Goal: Task Accomplishment & Management: Manage account settings

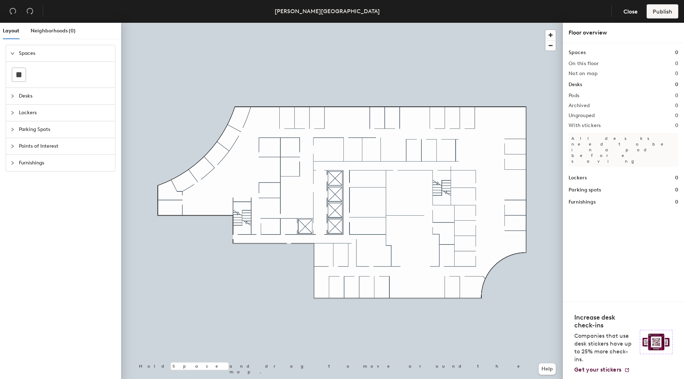
click at [576, 85] on h1 "Desks" at bounding box center [575, 85] width 14 height 8
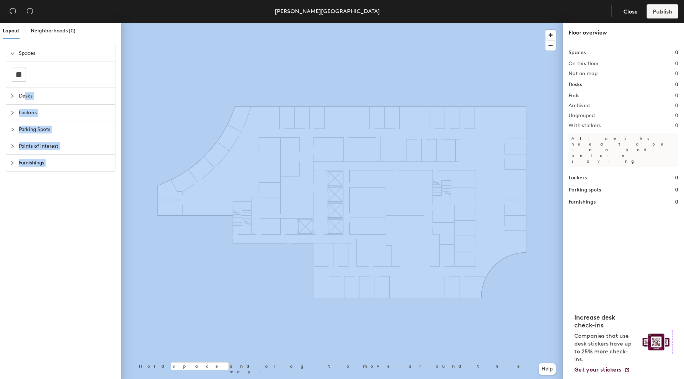
click at [167, 209] on div "Layout Neighborhoods (0) Spaces Desks Lockers Parking Spots Points of Interest …" at bounding box center [342, 202] width 684 height 359
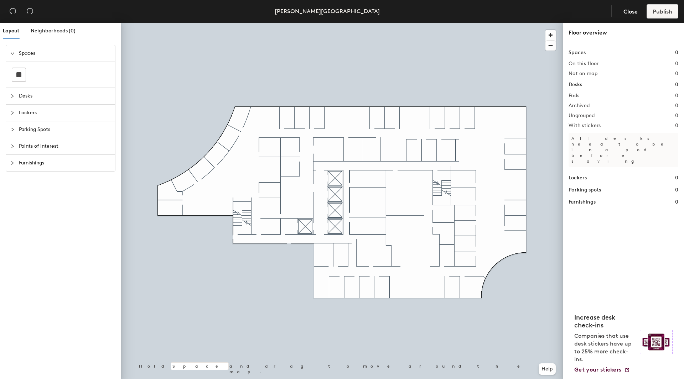
click at [23, 96] on span "Desks" at bounding box center [65, 96] width 92 height 16
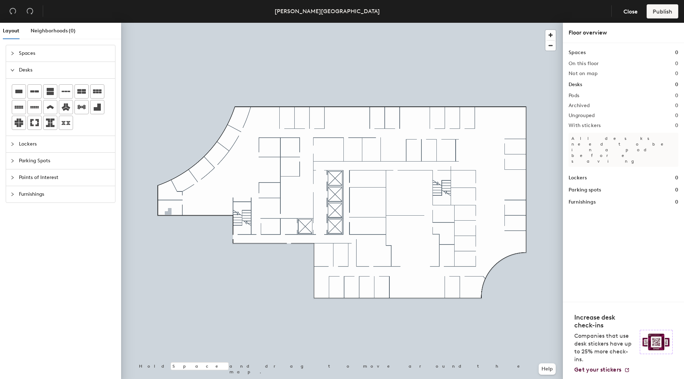
click at [168, 213] on div "Layout Neighborhoods (0) Spaces Desks Lockers Parking Spots Points of Interest …" at bounding box center [342, 202] width 684 height 359
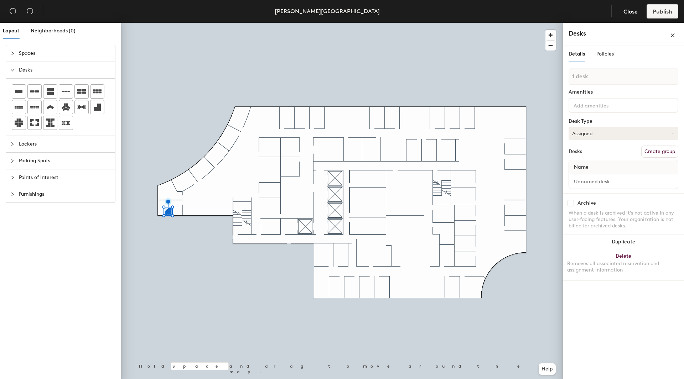
click at [577, 133] on button "Assigned" at bounding box center [623, 133] width 110 height 13
click at [583, 155] on div "Assigned" at bounding box center [604, 155] width 71 height 11
click at [597, 166] on div "Name" at bounding box center [623, 167] width 109 height 14
click at [584, 164] on span "Name" at bounding box center [581, 167] width 22 height 13
click at [577, 166] on span "Name" at bounding box center [581, 167] width 22 height 13
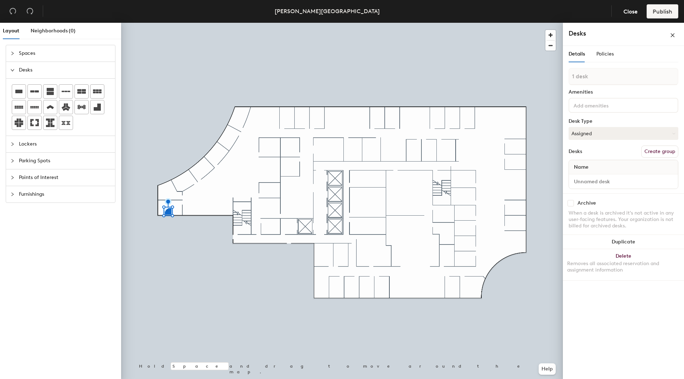
click at [577, 166] on span "Name" at bounding box center [581, 167] width 22 height 13
click at [632, 169] on div "Name" at bounding box center [623, 167] width 109 height 14
click at [665, 165] on div "Name" at bounding box center [623, 167] width 109 height 14
click at [576, 104] on input at bounding box center [604, 105] width 64 height 9
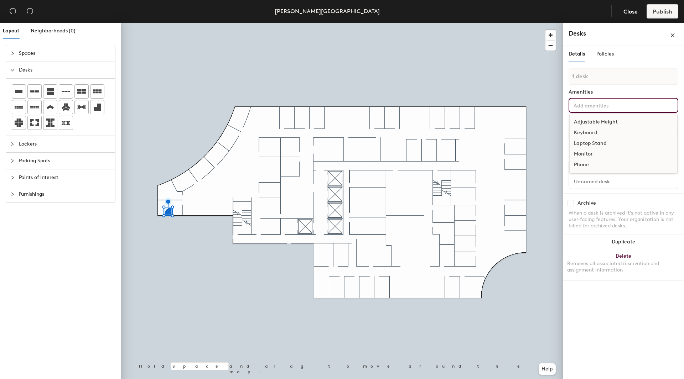
click at [599, 122] on div "Adjustable Height" at bounding box center [623, 122] width 108 height 11
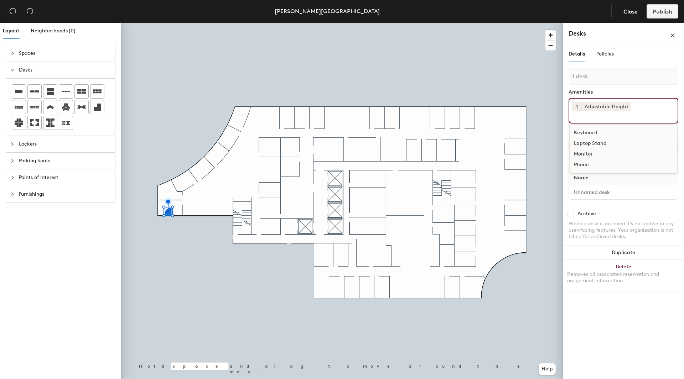
click at [589, 131] on div "Keyboard" at bounding box center [623, 132] width 108 height 11
click at [584, 141] on div "Monitor" at bounding box center [623, 143] width 108 height 11
click at [596, 134] on div "Laptop Stand" at bounding box center [623, 134] width 108 height 11
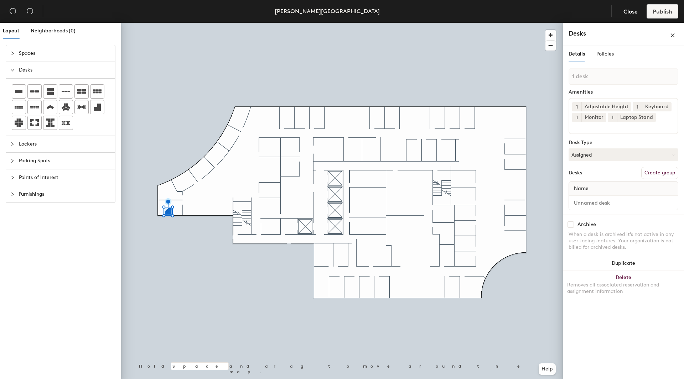
click at [600, 171] on div "Desks Create group" at bounding box center [623, 173] width 110 height 12
click at [584, 189] on span "Name" at bounding box center [581, 188] width 22 height 13
click at [652, 173] on button "Create group" at bounding box center [659, 173] width 37 height 12
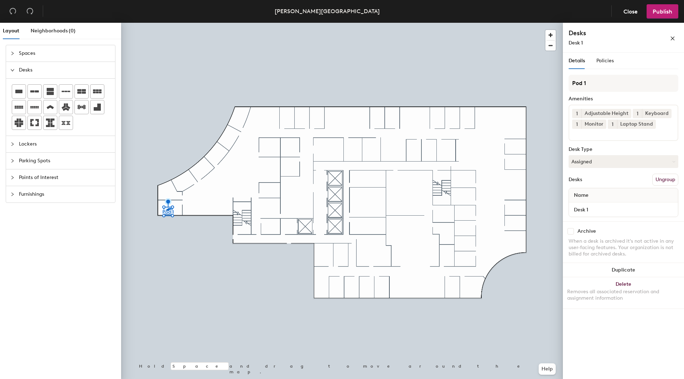
click at [663, 179] on button "Ungroup" at bounding box center [665, 180] width 26 height 12
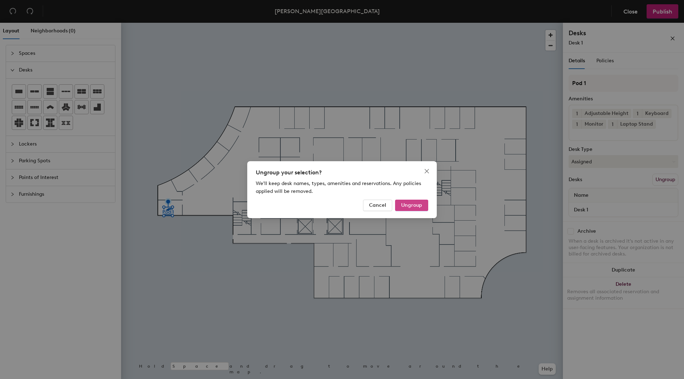
click at [410, 207] on span "Ungroup" at bounding box center [411, 205] width 21 height 6
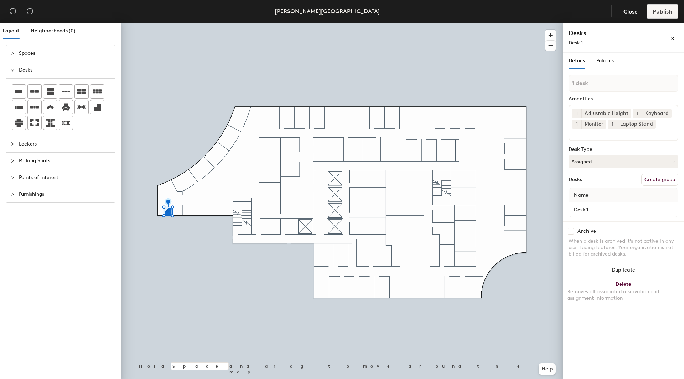
click at [588, 193] on span "Name" at bounding box center [581, 195] width 22 height 13
click at [576, 195] on span "Name" at bounding box center [581, 195] width 22 height 13
click at [600, 160] on button "Assigned" at bounding box center [623, 161] width 110 height 13
click at [590, 183] on div "Assigned" at bounding box center [604, 183] width 71 height 11
click at [589, 213] on input "Desk 1" at bounding box center [623, 210] width 106 height 10
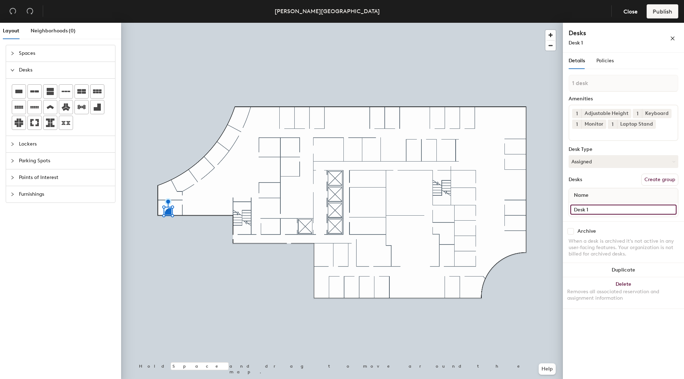
click at [632, 209] on input "Desk 1" at bounding box center [623, 210] width 106 height 10
click at [588, 194] on span "Name" at bounding box center [581, 195] width 22 height 13
click at [596, 195] on div "Name" at bounding box center [623, 195] width 109 height 14
click at [591, 196] on span "Name" at bounding box center [581, 195] width 22 height 13
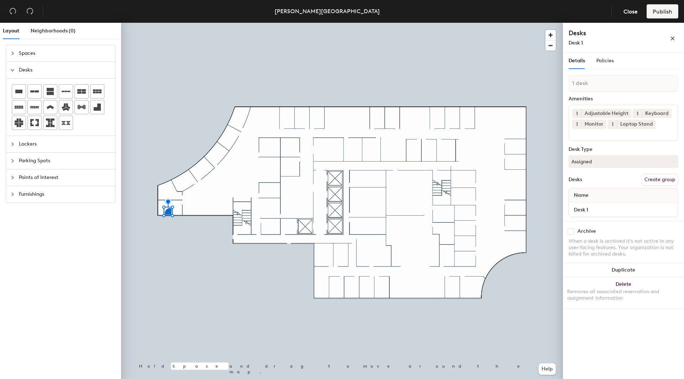
click at [594, 193] on div "Name" at bounding box center [623, 195] width 109 height 14
click at [581, 196] on span "Name" at bounding box center [581, 195] width 22 height 13
click at [607, 62] on span "Policies" at bounding box center [604, 61] width 17 height 6
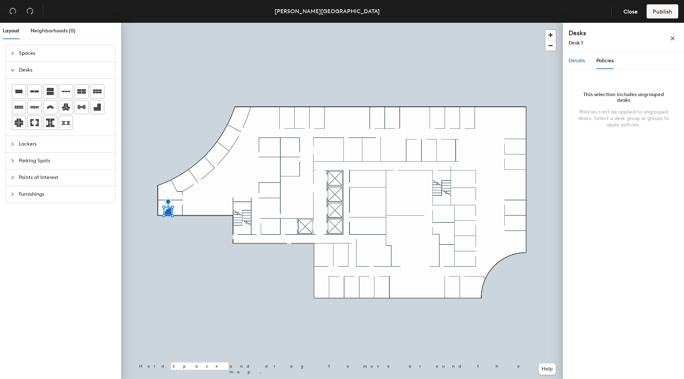
click at [574, 62] on span "Details" at bounding box center [576, 61] width 16 height 6
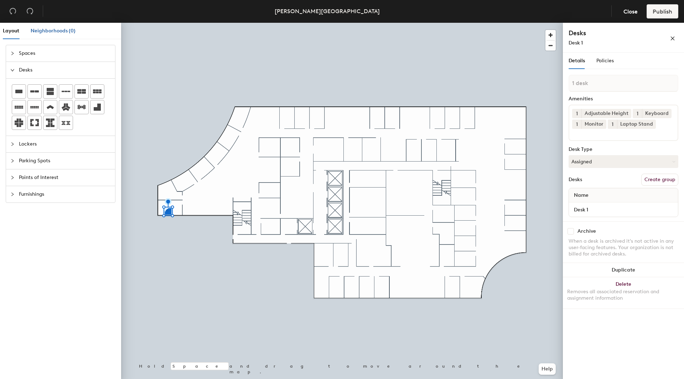
click at [53, 30] on span "Neighborhoods (0)" at bounding box center [53, 31] width 45 height 6
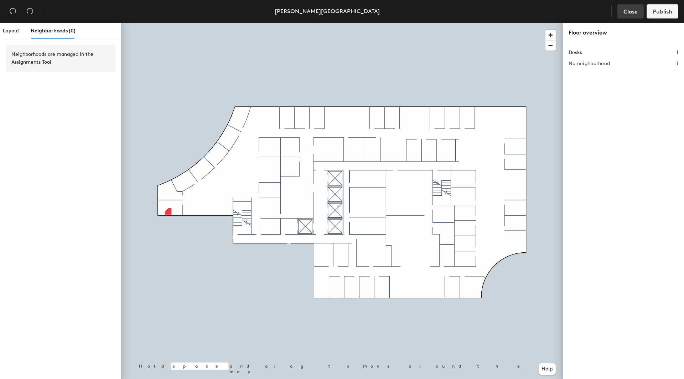
click at [630, 12] on span "Close" at bounding box center [630, 11] width 14 height 7
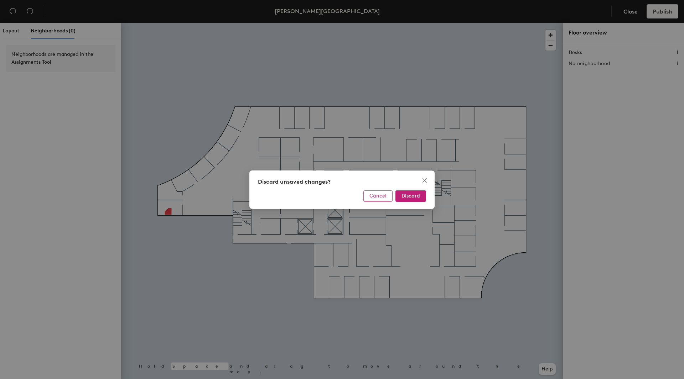
click at [380, 198] on span "Cancel" at bounding box center [377, 196] width 17 height 6
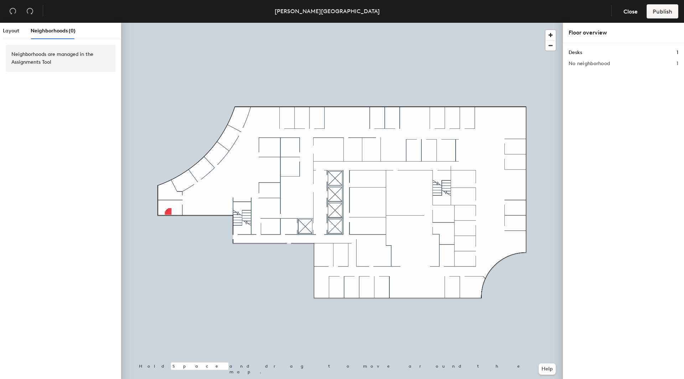
click at [581, 53] on h1 "Desks" at bounding box center [575, 53] width 14 height 8
click at [596, 66] on h2 "No neighborhood" at bounding box center [588, 64] width 41 height 6
click at [633, 12] on span "Close" at bounding box center [630, 11] width 14 height 7
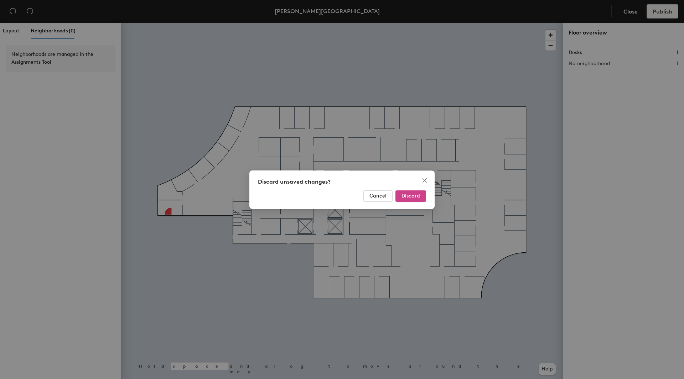
click at [413, 194] on span "Discard" at bounding box center [410, 196] width 19 height 6
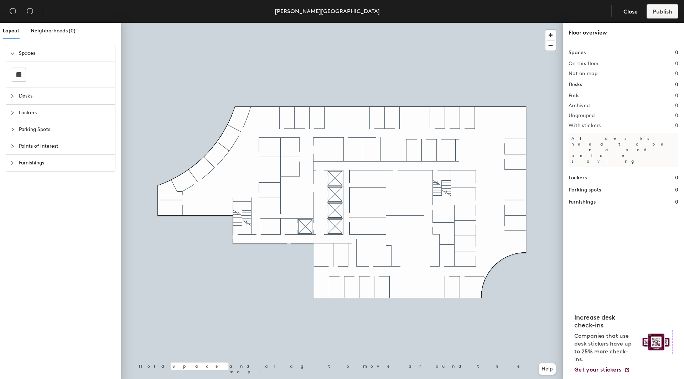
click at [24, 96] on span "Desks" at bounding box center [65, 96] width 92 height 16
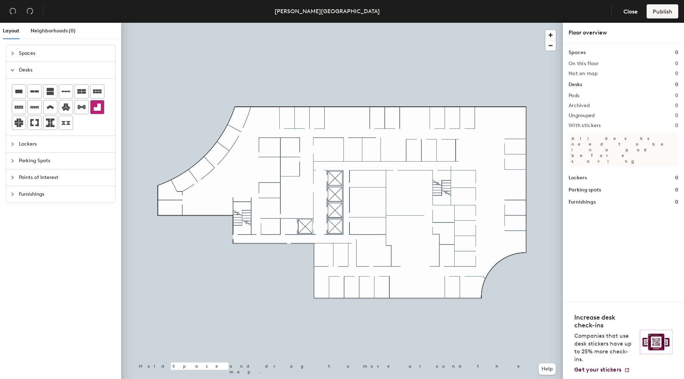
click at [99, 109] on icon at bounding box center [97, 107] width 7 height 7
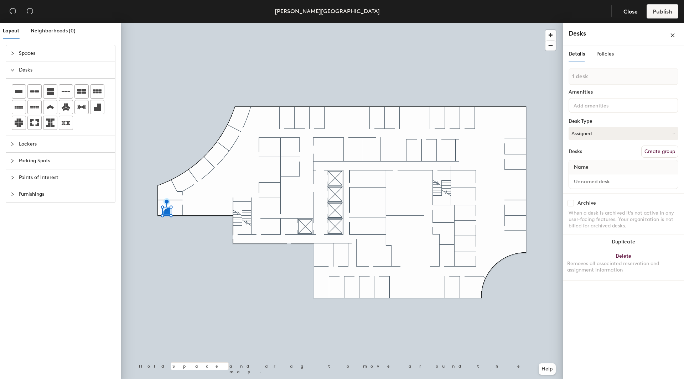
click at [586, 105] on input at bounding box center [604, 105] width 64 height 9
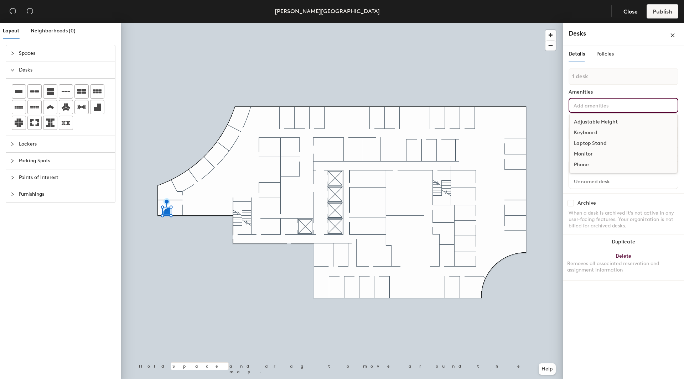
click at [590, 121] on div "Adjustable Height" at bounding box center [623, 122] width 108 height 11
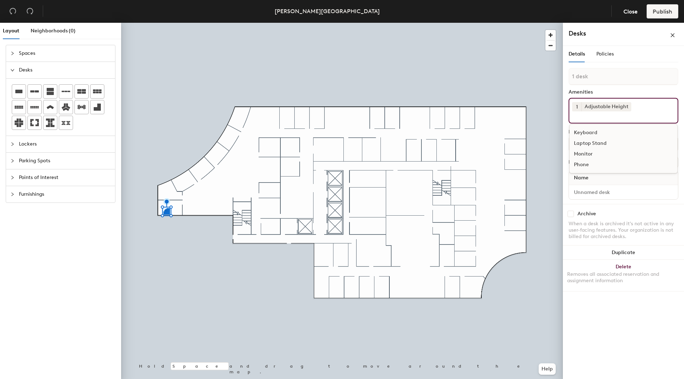
click at [586, 132] on div "Keyboard" at bounding box center [623, 132] width 108 height 11
click at [591, 132] on div "Laptop Stand" at bounding box center [623, 132] width 108 height 11
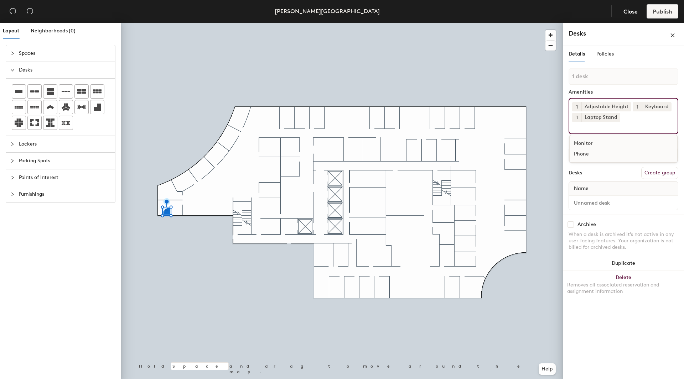
click at [585, 141] on div "Monitor" at bounding box center [623, 143] width 108 height 11
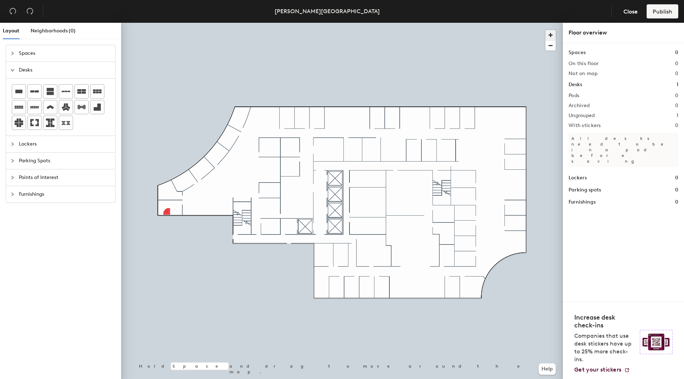
click at [551, 33] on span "button" at bounding box center [550, 35] width 10 height 10
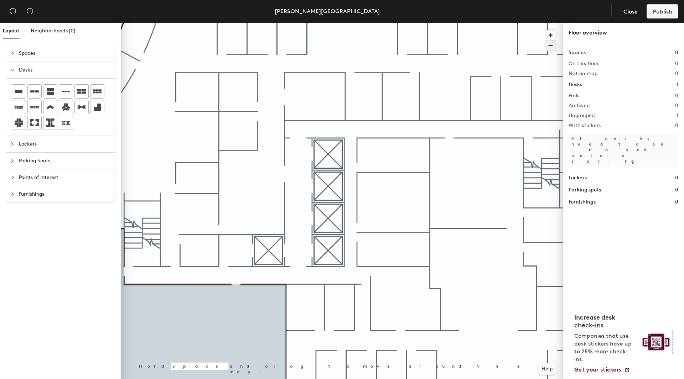
click at [549, 46] on span "button" at bounding box center [550, 46] width 10 height 10
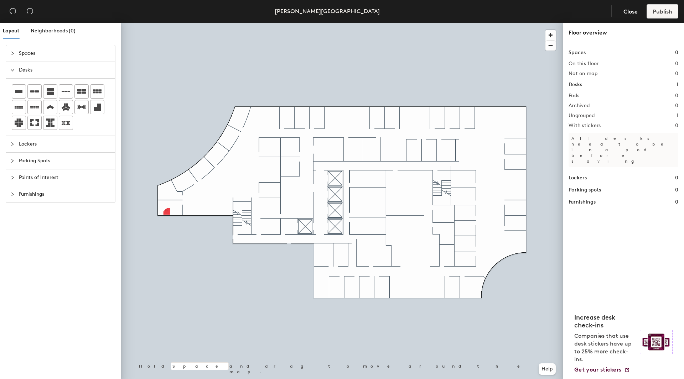
click at [576, 85] on h1 "Desks" at bounding box center [575, 85] width 14 height 8
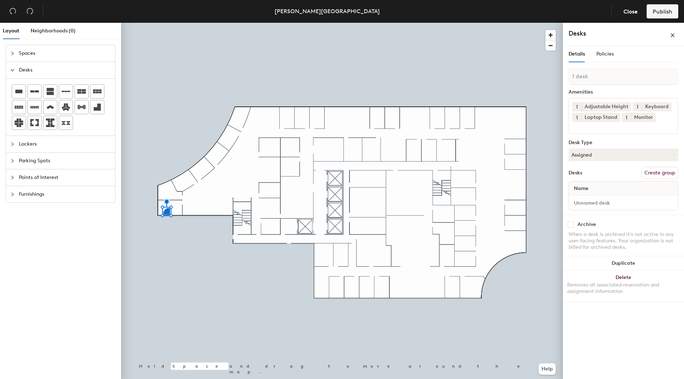
click at [585, 189] on span "Name" at bounding box center [581, 188] width 22 height 13
click at [596, 189] on div "Name" at bounding box center [623, 189] width 109 height 14
click at [605, 205] on input at bounding box center [623, 203] width 106 height 10
click at [601, 187] on div "Name" at bounding box center [623, 189] width 109 height 14
click at [594, 203] on input at bounding box center [623, 203] width 106 height 10
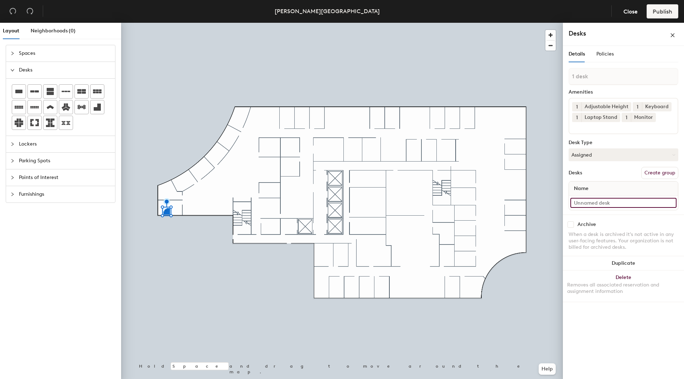
click at [669, 201] on input at bounding box center [623, 203] width 106 height 10
click at [639, 219] on div "Archive When a desk is archived it's not active in any user-facing features. Yo…" at bounding box center [623, 237] width 121 height 45
click at [669, 203] on input at bounding box center [623, 203] width 106 height 10
click at [661, 174] on button "Create group" at bounding box center [659, 173] width 37 height 12
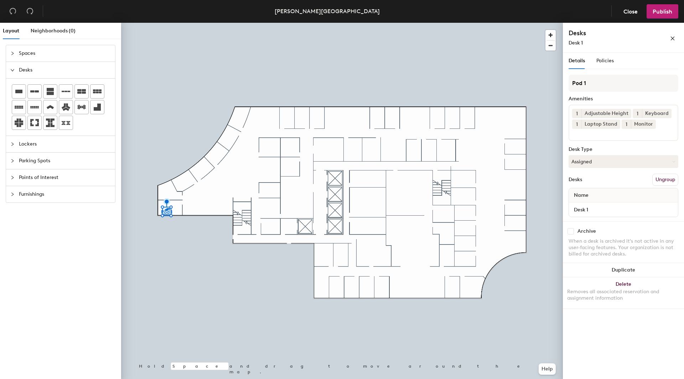
click at [607, 197] on div "Name" at bounding box center [623, 195] width 109 height 14
drag, startPoint x: 596, startPoint y: 208, endPoint x: 600, endPoint y: 211, distance: 5.1
click at [598, 211] on input "Desk 1" at bounding box center [623, 210] width 106 height 10
click at [601, 195] on div "Name" at bounding box center [623, 195] width 109 height 14
click at [590, 197] on span "Name" at bounding box center [581, 195] width 22 height 13
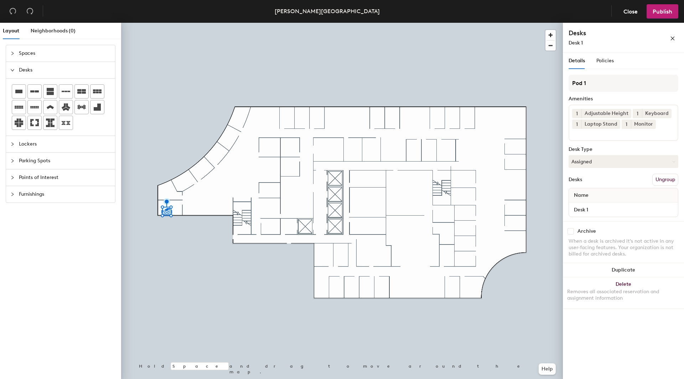
click at [580, 195] on span "Name" at bounding box center [581, 195] width 22 height 13
click at [610, 161] on button "Assigned" at bounding box center [623, 161] width 110 height 13
click at [599, 164] on button "Assigned" at bounding box center [623, 161] width 110 height 13
click at [605, 199] on div "Name" at bounding box center [623, 195] width 109 height 14
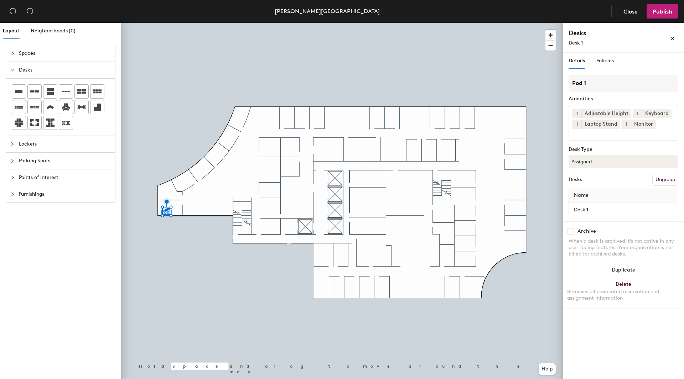
click at [576, 195] on span "Name" at bounding box center [581, 195] width 22 height 13
click at [572, 193] on span "Name" at bounding box center [581, 195] width 22 height 13
click at [545, 369] on button "Help" at bounding box center [546, 369] width 17 height 11
click at [96, 105] on icon at bounding box center [97, 107] width 9 height 9
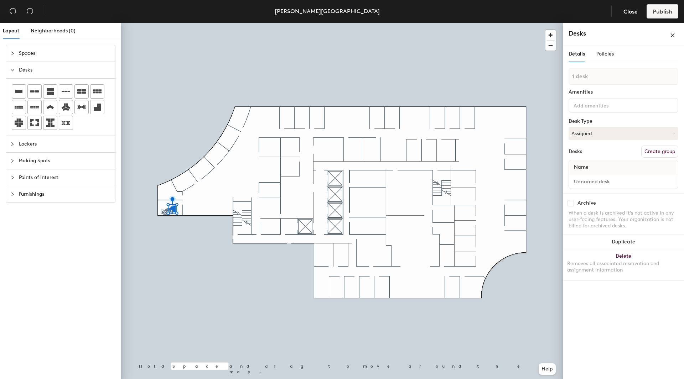
click at [656, 155] on button "Create group" at bounding box center [659, 152] width 37 height 12
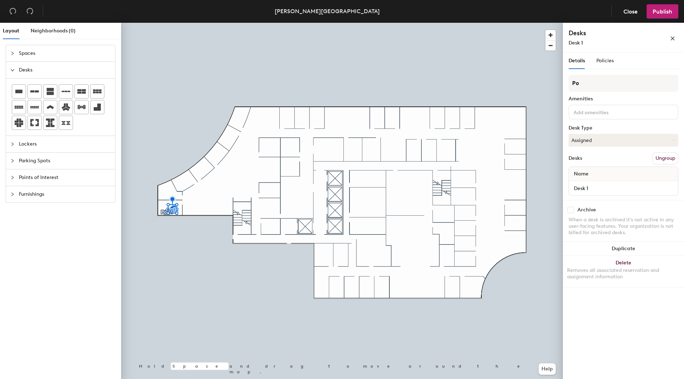
type input "P"
type input "T"
click at [662, 159] on button "Ungroup" at bounding box center [665, 158] width 26 height 12
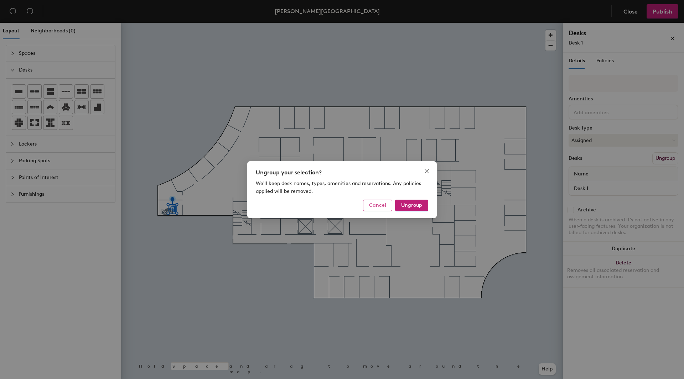
click at [379, 207] on span "Cancel" at bounding box center [377, 205] width 17 height 6
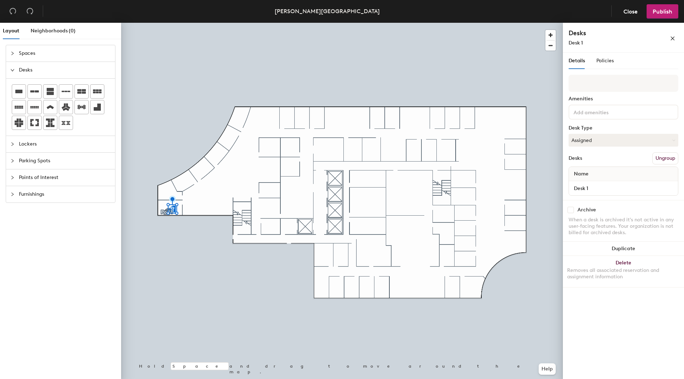
click at [666, 160] on button "Ungroup" at bounding box center [665, 158] width 26 height 12
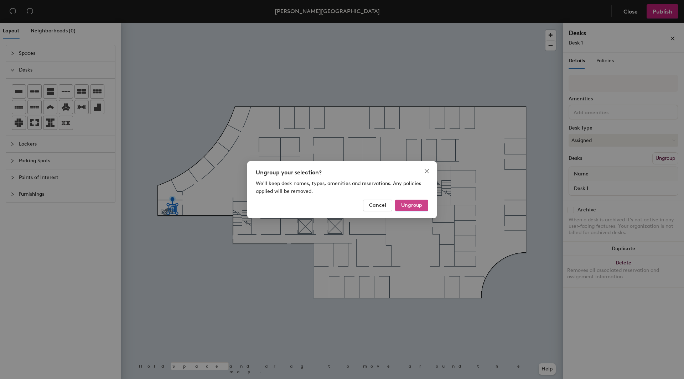
click at [416, 206] on span "Ungroup" at bounding box center [411, 205] width 21 height 6
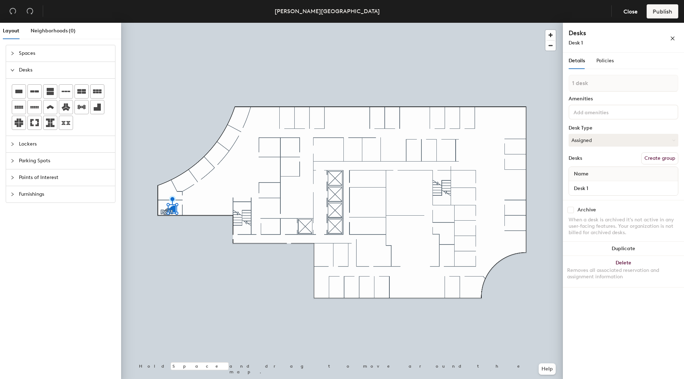
click at [596, 173] on div "Name" at bounding box center [623, 174] width 109 height 14
click at [590, 188] on input "Desk 1" at bounding box center [623, 188] width 106 height 10
type input "Bella"
click at [627, 12] on span "Close" at bounding box center [630, 11] width 14 height 7
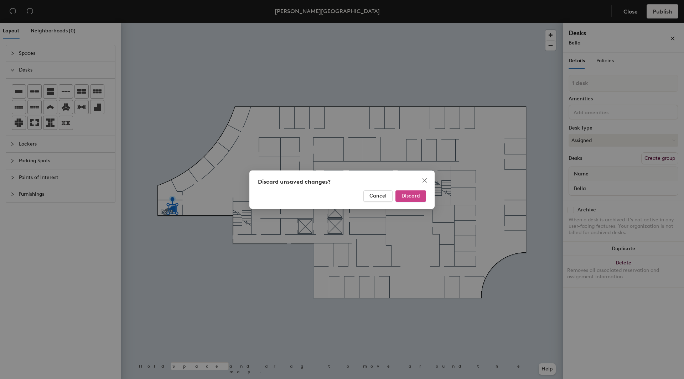
click at [412, 194] on span "Discard" at bounding box center [410, 196] width 19 height 6
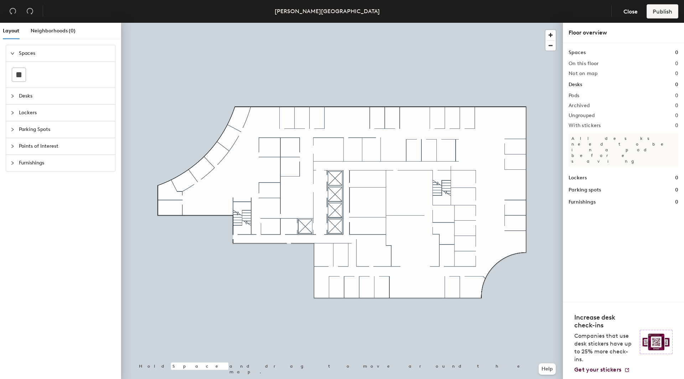
click at [25, 97] on span "Desks" at bounding box center [65, 96] width 92 height 16
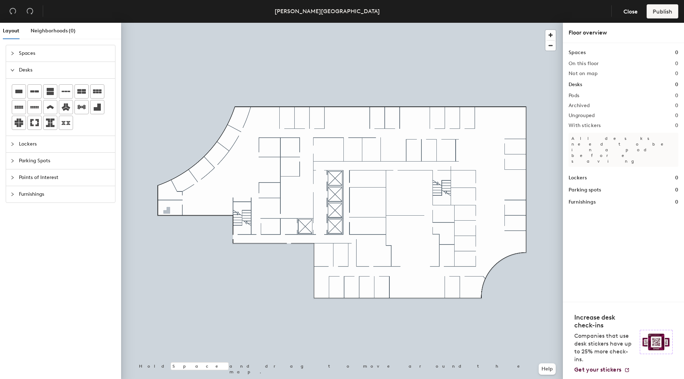
click at [167, 211] on div "Layout Neighborhoods (0) Spaces Desks Lockers Parking Spots Points of Interest …" at bounding box center [342, 202] width 684 height 359
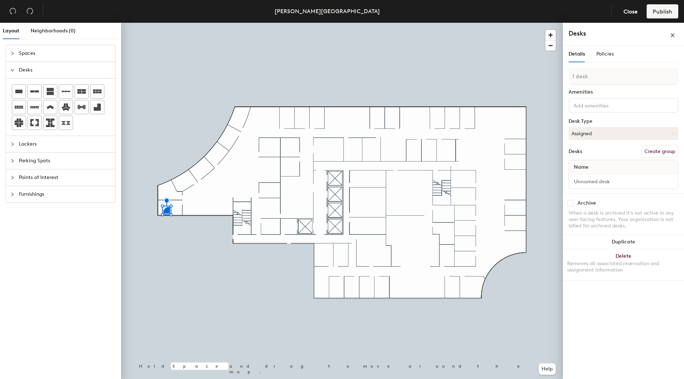
click at [586, 168] on span "Name" at bounding box center [581, 167] width 22 height 13
click at [581, 53] on span "Details" at bounding box center [576, 54] width 16 height 6
click at [670, 182] on input at bounding box center [623, 182] width 106 height 10
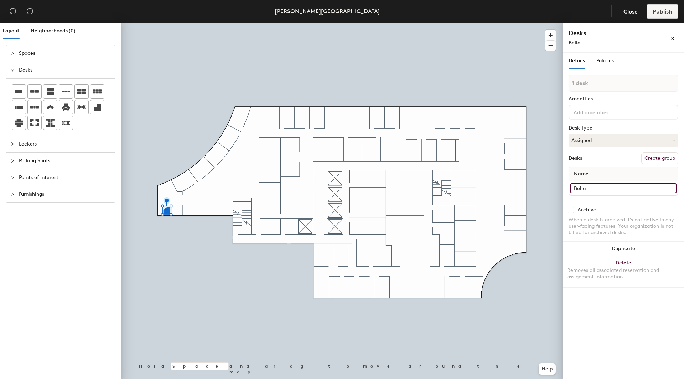
type input "Bella"
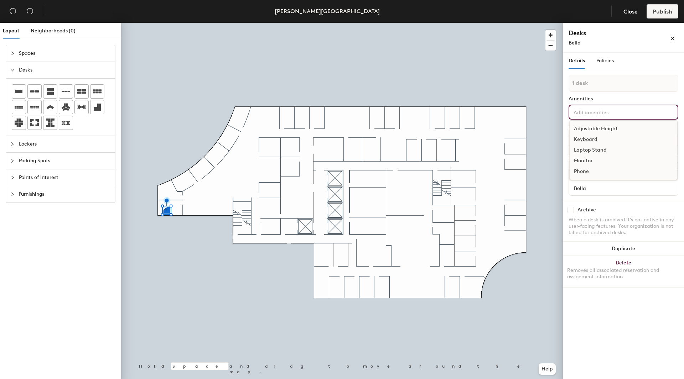
click at [582, 111] on input at bounding box center [604, 112] width 64 height 9
click at [587, 127] on div "Adjustable Height" at bounding box center [623, 129] width 108 height 11
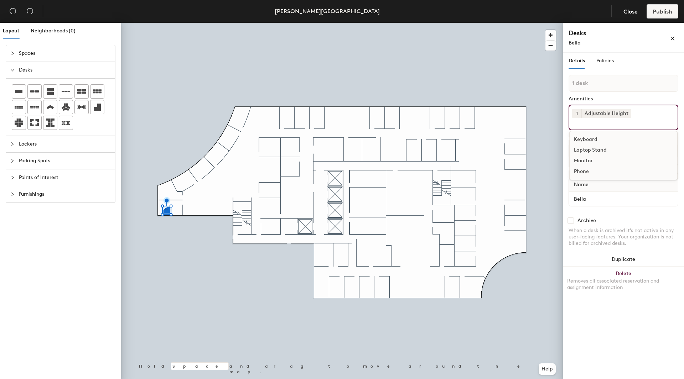
click at [584, 140] on div "Keyboard" at bounding box center [623, 139] width 108 height 11
click at [593, 140] on div "Laptop Stand" at bounding box center [623, 139] width 108 height 11
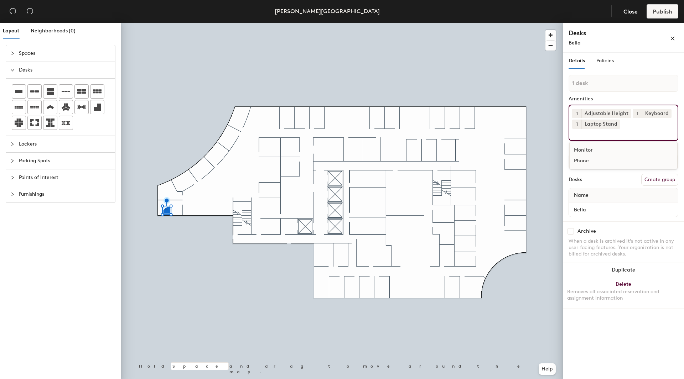
click at [584, 151] on div "Monitor" at bounding box center [623, 150] width 108 height 11
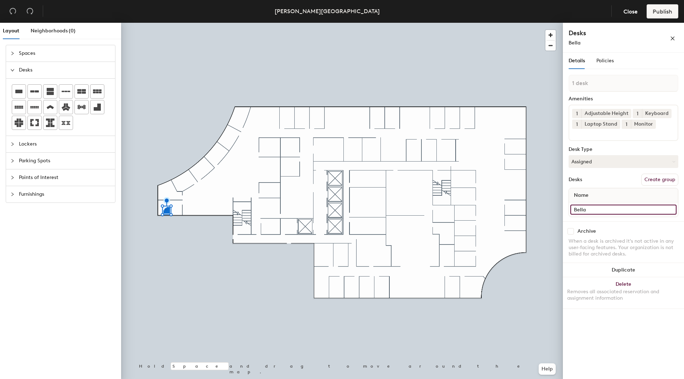
drag, startPoint x: 563, startPoint y: 193, endPoint x: 593, endPoint y: 209, distance: 34.4
click at [593, 209] on input "Bella" at bounding box center [623, 210] width 106 height 10
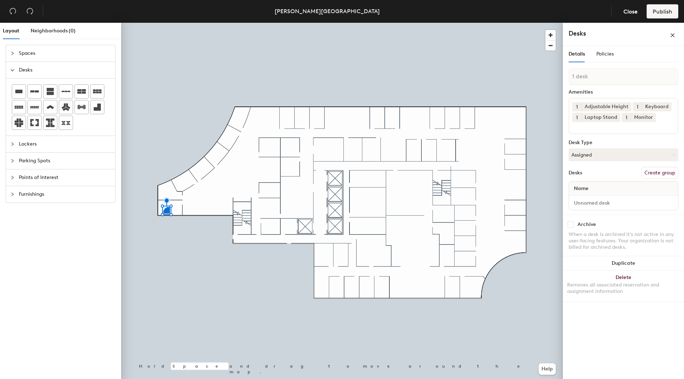
click at [600, 185] on div "Name" at bounding box center [623, 189] width 109 height 14
click at [604, 202] on input at bounding box center [623, 203] width 106 height 10
click at [669, 203] on input at bounding box center [623, 203] width 106 height 10
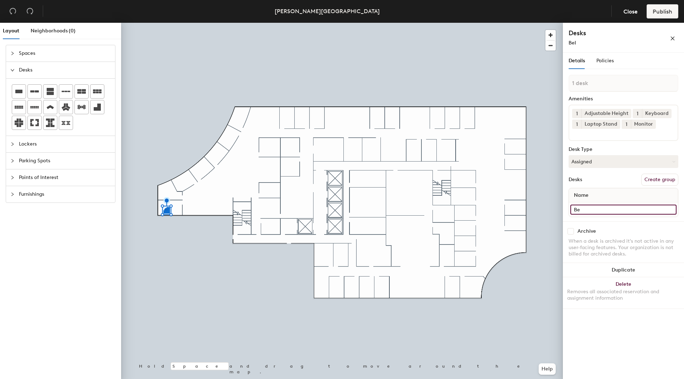
type input "B"
type input "Chelsea French"
click at [640, 221] on div "Archive When a desk is archived it's not active in any user-facing features. Yo…" at bounding box center [623, 243] width 121 height 45
click at [540, 369] on button "Help" at bounding box center [546, 369] width 17 height 11
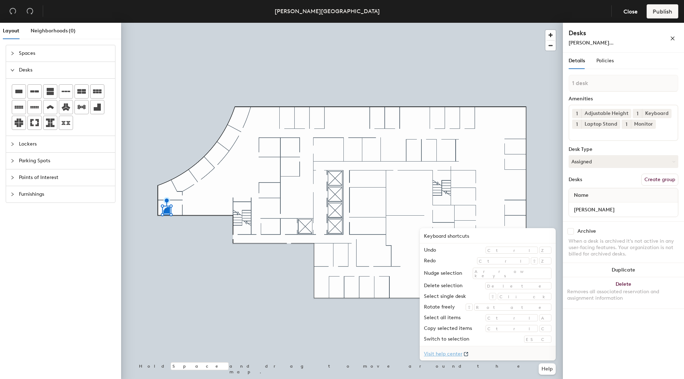
click at [500, 352] on link "Visit help center" at bounding box center [487, 353] width 136 height 14
click at [195, 23] on div at bounding box center [341, 23] width 441 height 0
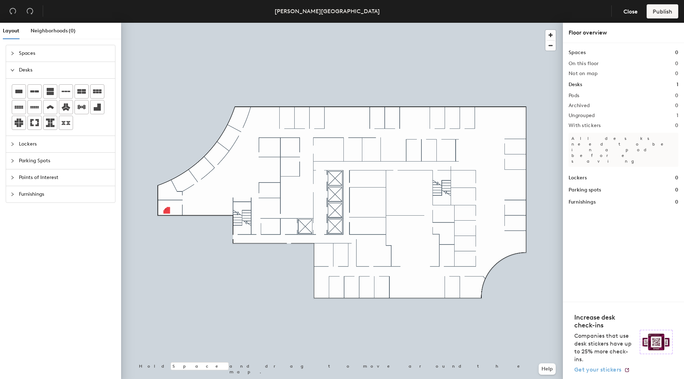
click at [597, 369] on span "Get your stickers" at bounding box center [597, 369] width 47 height 7
